Goal: Transaction & Acquisition: Purchase product/service

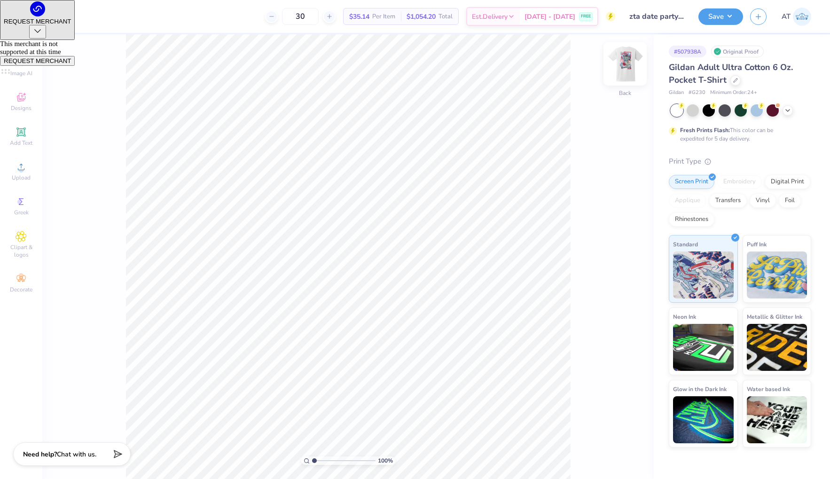
click at [618, 72] on img at bounding box center [625, 64] width 38 height 38
click at [735, 83] on div at bounding box center [736, 79] width 10 height 10
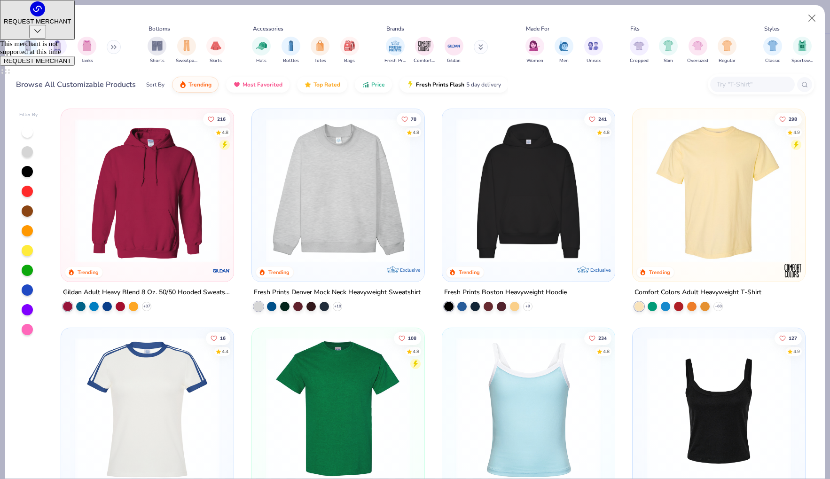
click at [731, 83] on input "text" at bounding box center [752, 84] width 72 height 11
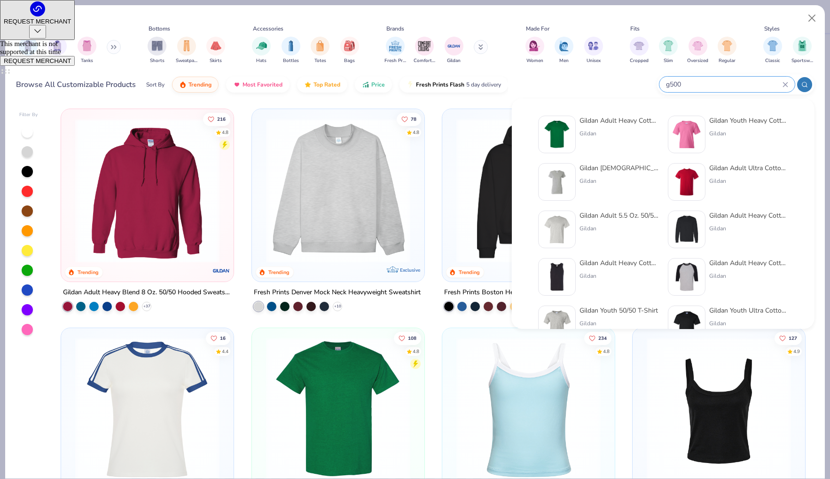
type input "g500"
click at [635, 133] on div "Gildan" at bounding box center [619, 133] width 79 height 8
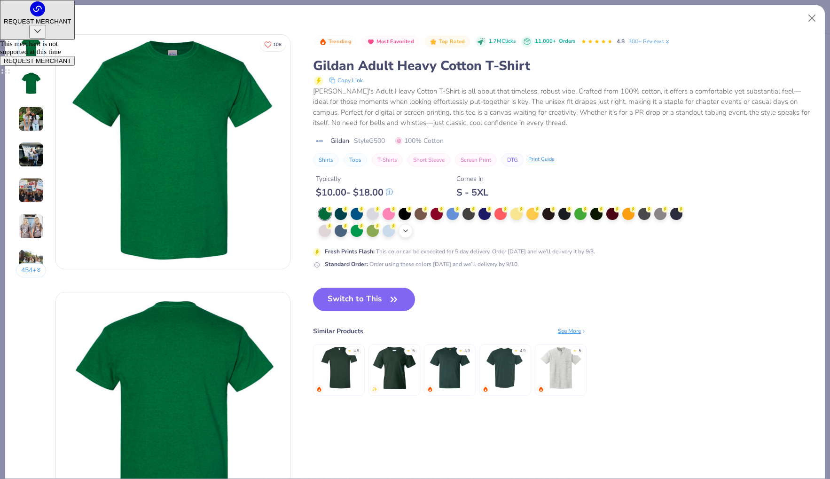
click at [407, 229] on icon at bounding box center [406, 231] width 8 height 8
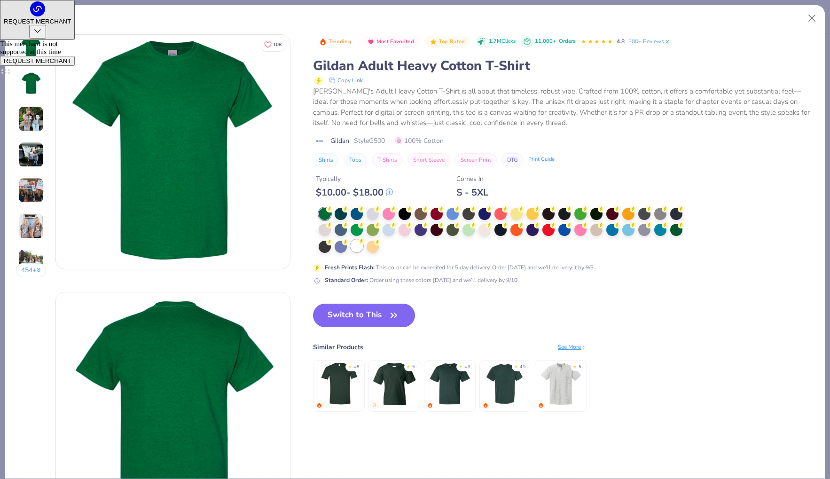
click at [358, 247] on div at bounding box center [357, 246] width 12 height 12
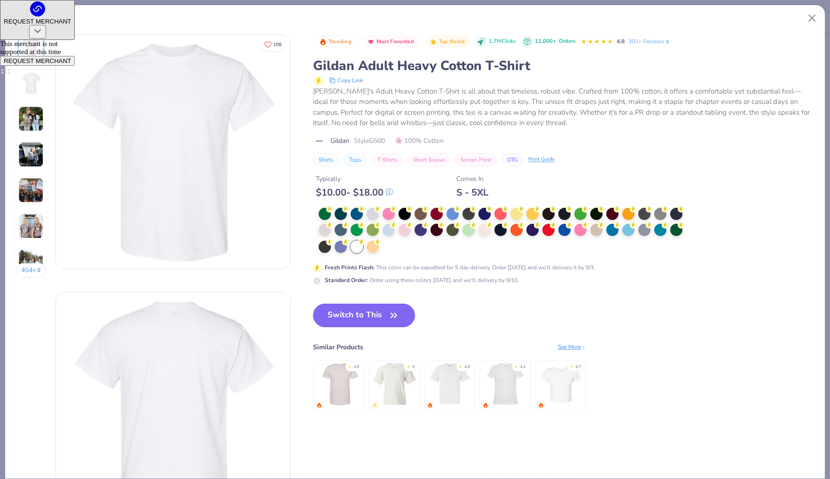
drag, startPoint x: 389, startPoint y: 312, endPoint x: 426, endPoint y: 319, distance: 37.7
click at [389, 312] on icon "button" at bounding box center [393, 315] width 13 height 13
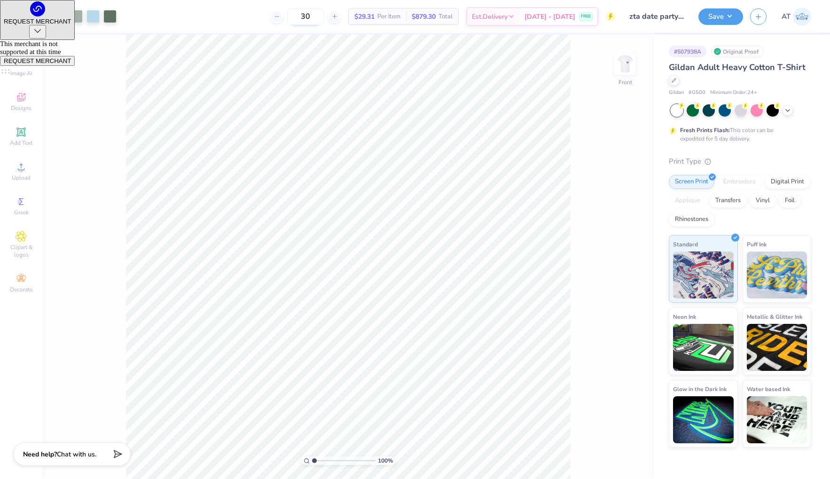
drag, startPoint x: 315, startPoint y: 15, endPoint x: 310, endPoint y: 15, distance: 5.6
click at [310, 14] on input "30" at bounding box center [305, 16] width 37 height 17
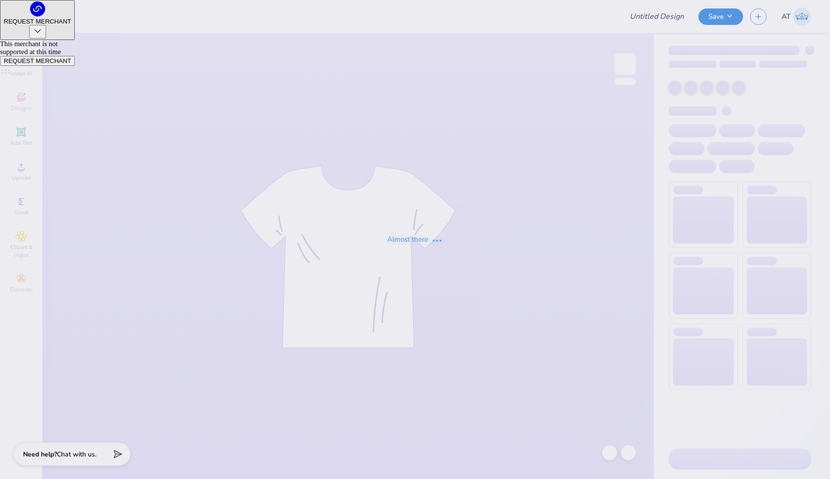
type input "DECA Board Merch"
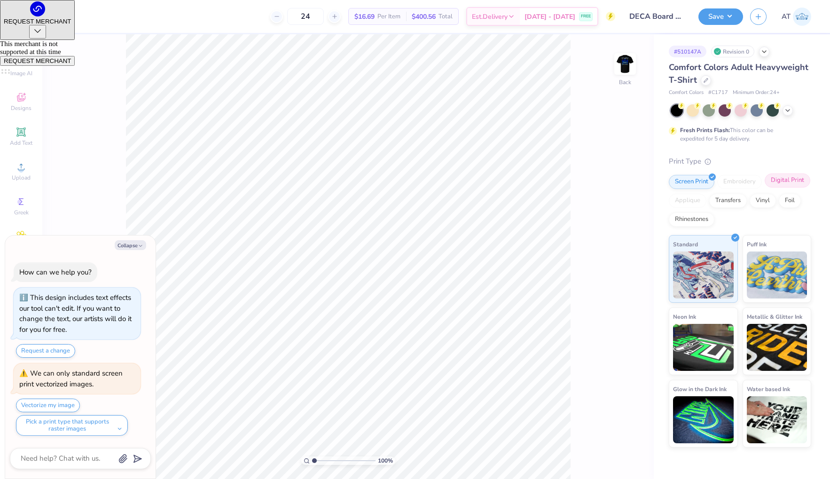
click at [785, 183] on div "Digital Print" at bounding box center [788, 180] width 46 height 14
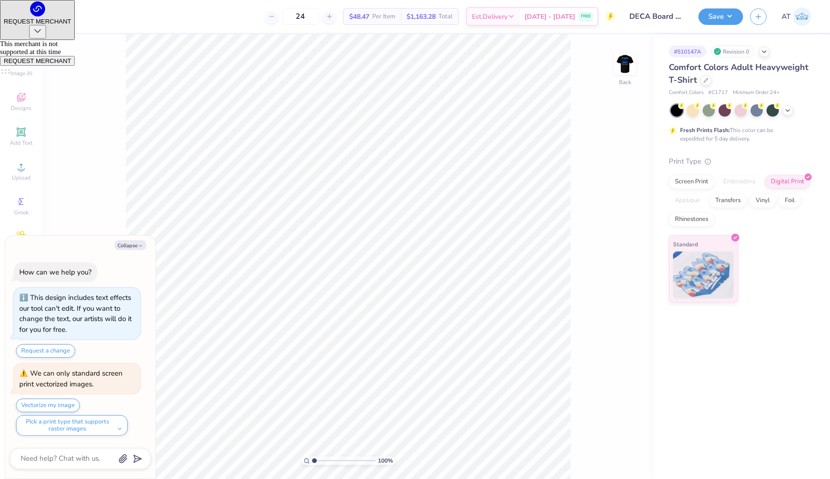
click at [729, 210] on div "Screen Print Embroidery Digital Print Applique Transfers Vinyl Foil Rhinestones" at bounding box center [740, 201] width 142 height 52
click at [731, 202] on div "Transfers" at bounding box center [728, 199] width 38 height 14
type textarea "x"
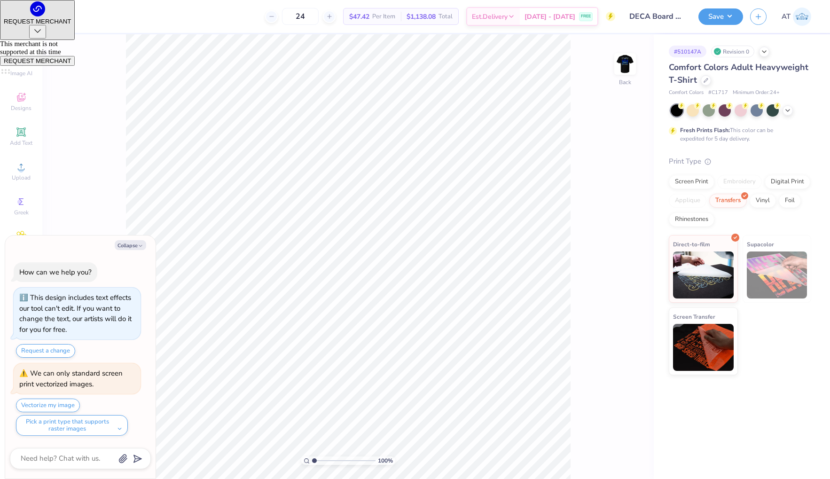
click at [765, 246] on span "Supacolor" at bounding box center [760, 244] width 27 height 10
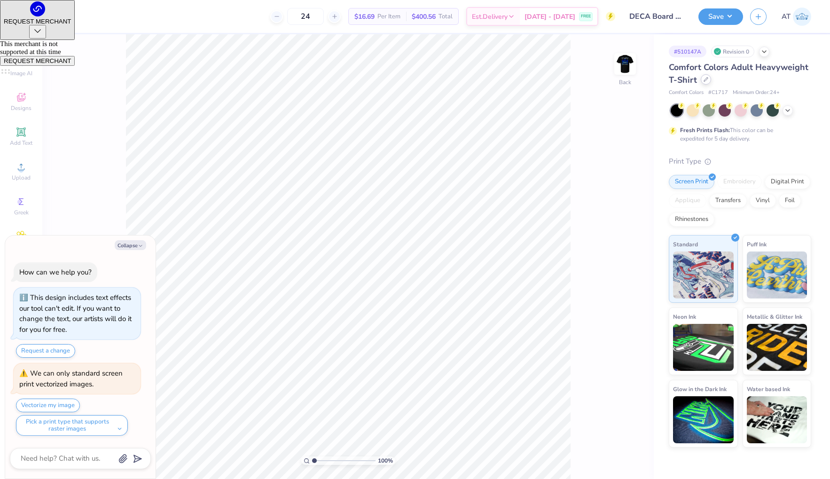
click at [708, 80] on div at bounding box center [706, 79] width 10 height 10
type textarea "x"
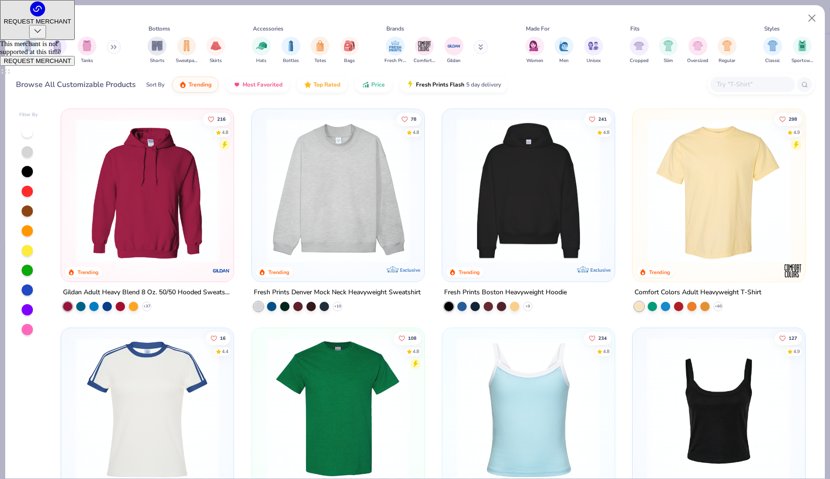
click at [729, 83] on input "text" at bounding box center [752, 84] width 72 height 11
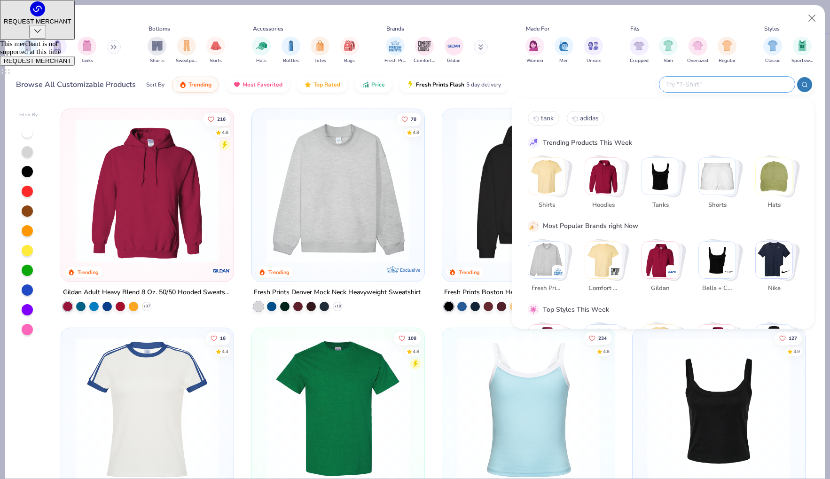
type input "6"
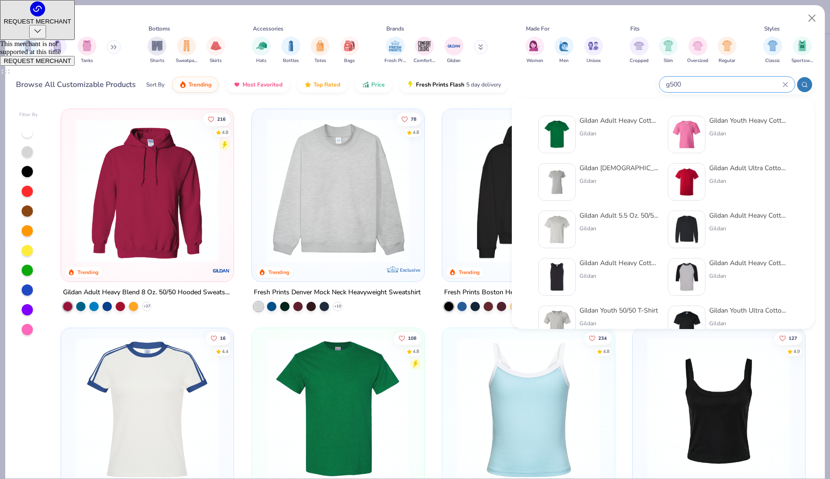
type input "g500"
click at [566, 124] on img at bounding box center [557, 134] width 29 height 29
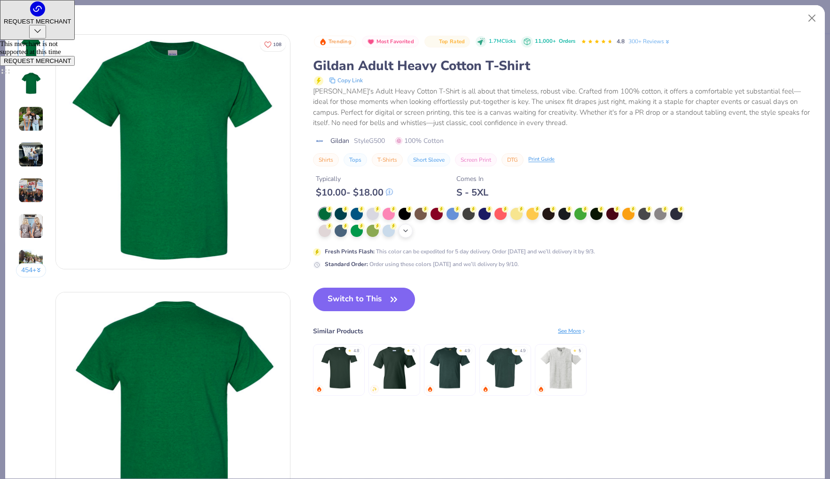
click at [408, 234] on icon at bounding box center [406, 231] width 8 height 8
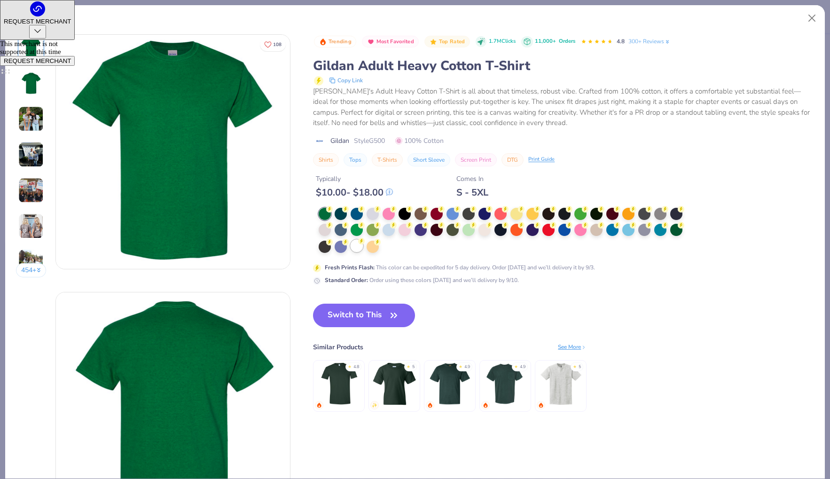
click at [354, 248] on div at bounding box center [357, 246] width 12 height 12
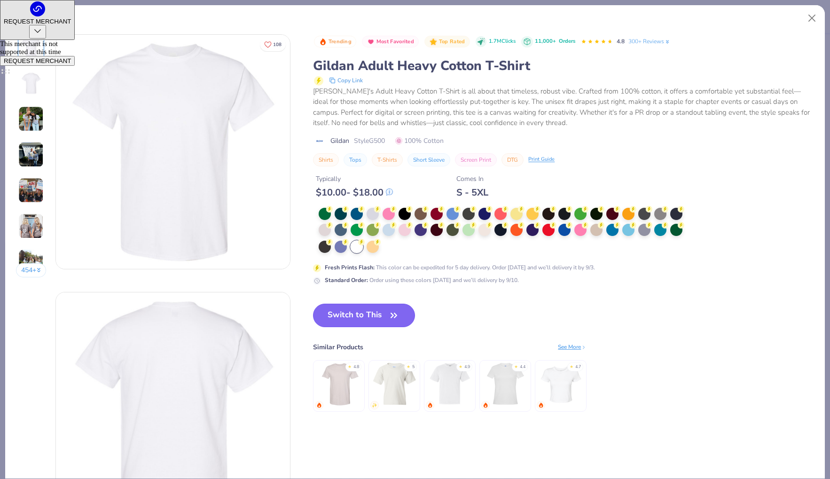
click at [370, 323] on button "Switch to This" at bounding box center [364, 316] width 102 height 24
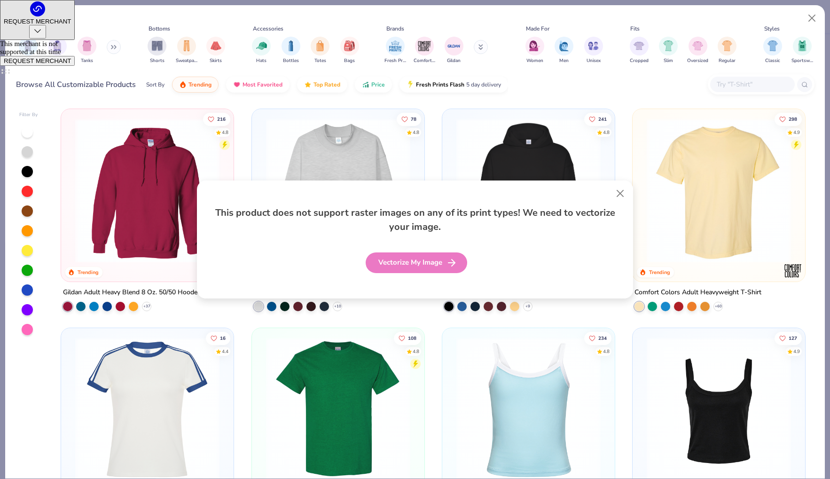
click at [421, 260] on div "Vectorize My Image" at bounding box center [417, 262] width 102 height 21
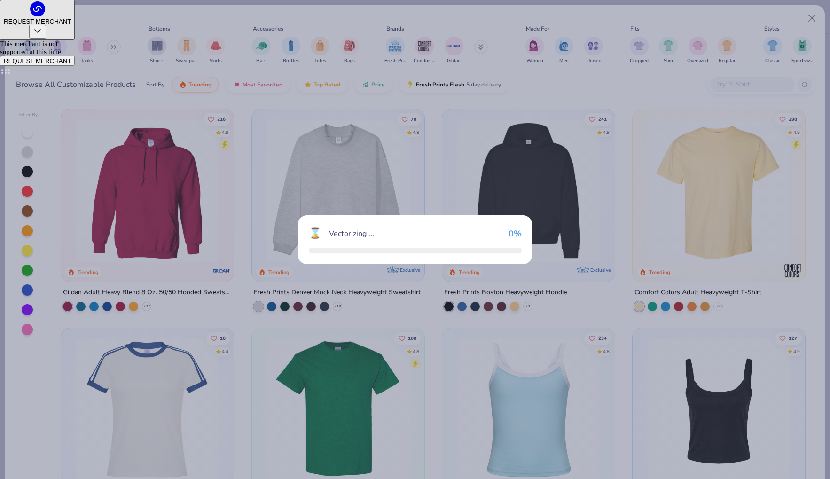
type textarea "x"
